Goal: Find specific page/section: Find specific page/section

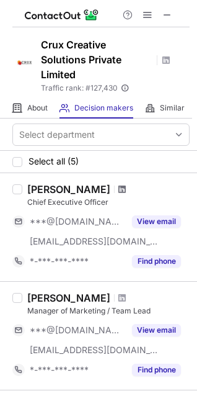
click at [118, 192] on span at bounding box center [121, 189] width 7 height 10
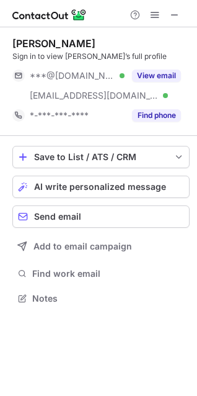
scroll to position [290, 197]
